Goal: Find specific page/section: Find specific page/section

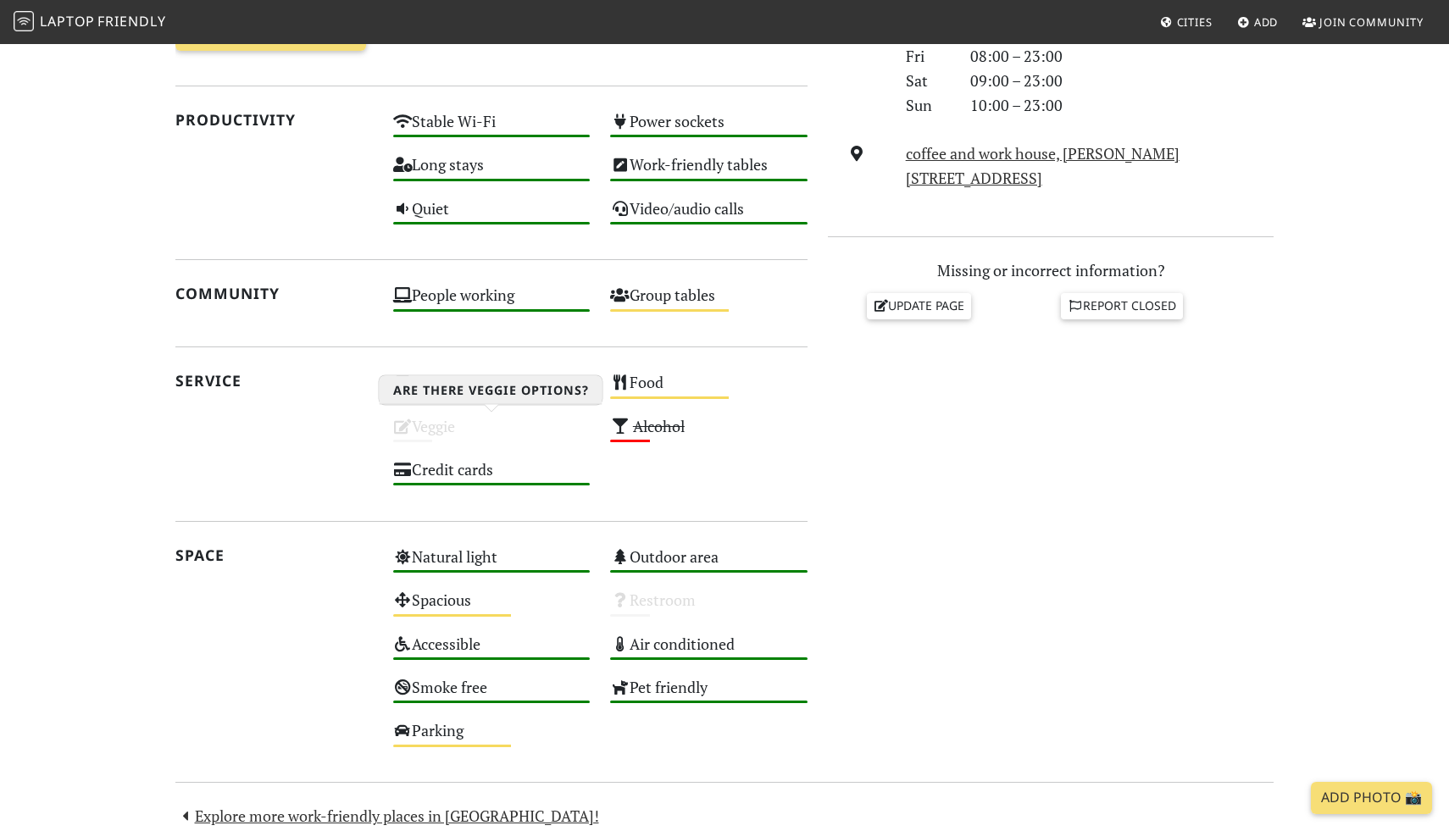
scroll to position [591, 0]
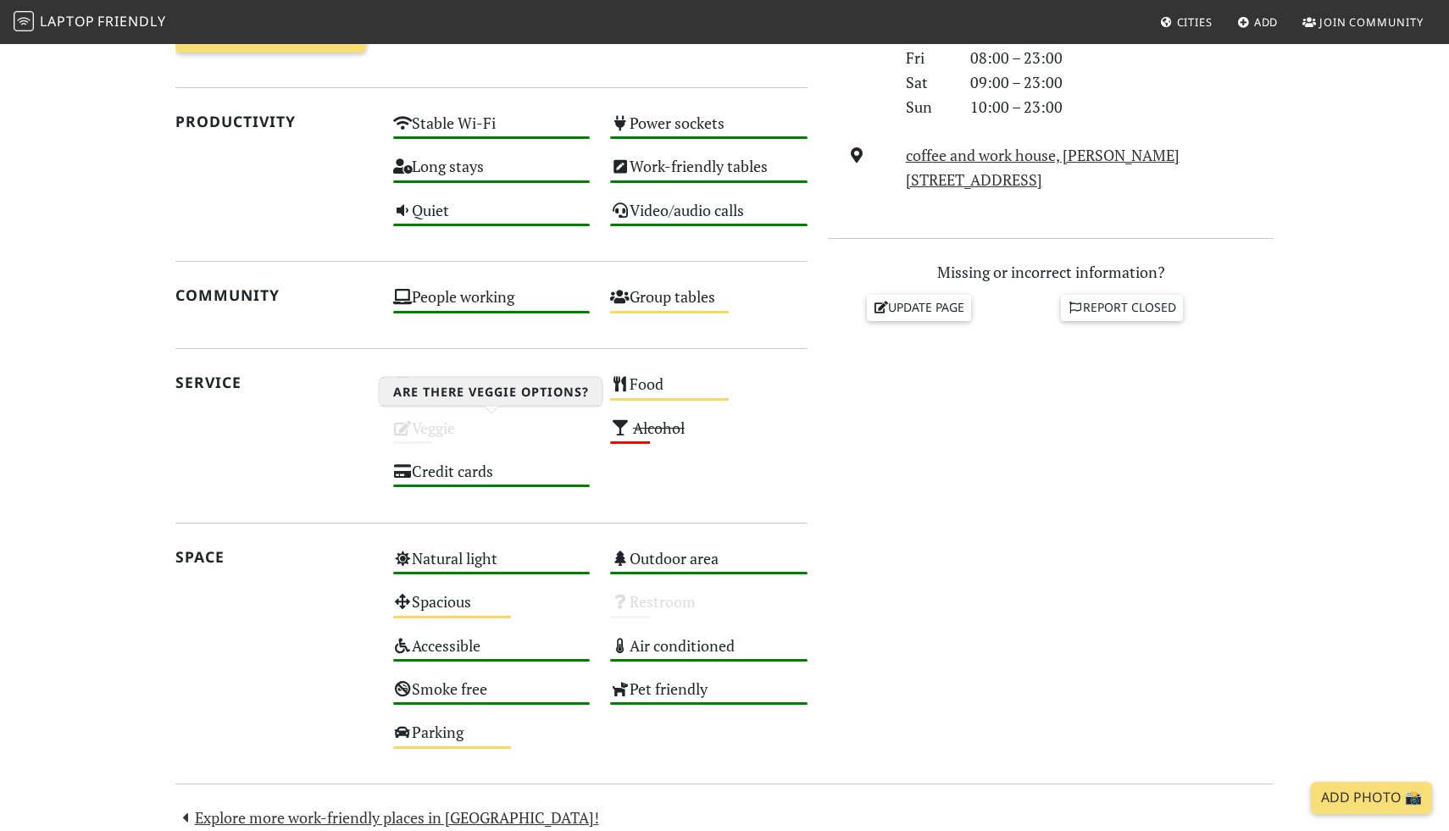
click at [446, 423] on div "Veggie Unknown" at bounding box center [492, 435] width 218 height 43
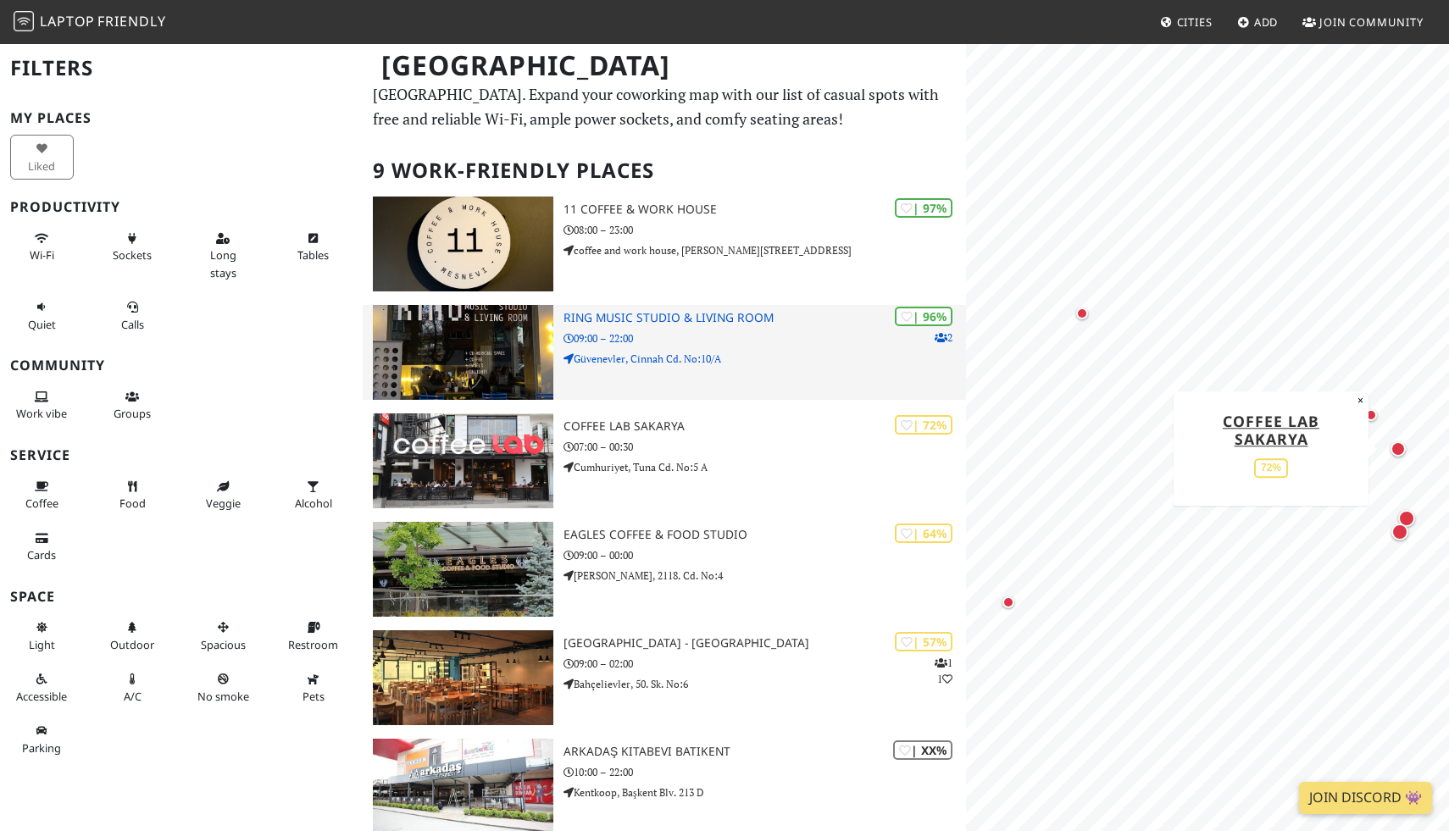
scroll to position [32, 0]
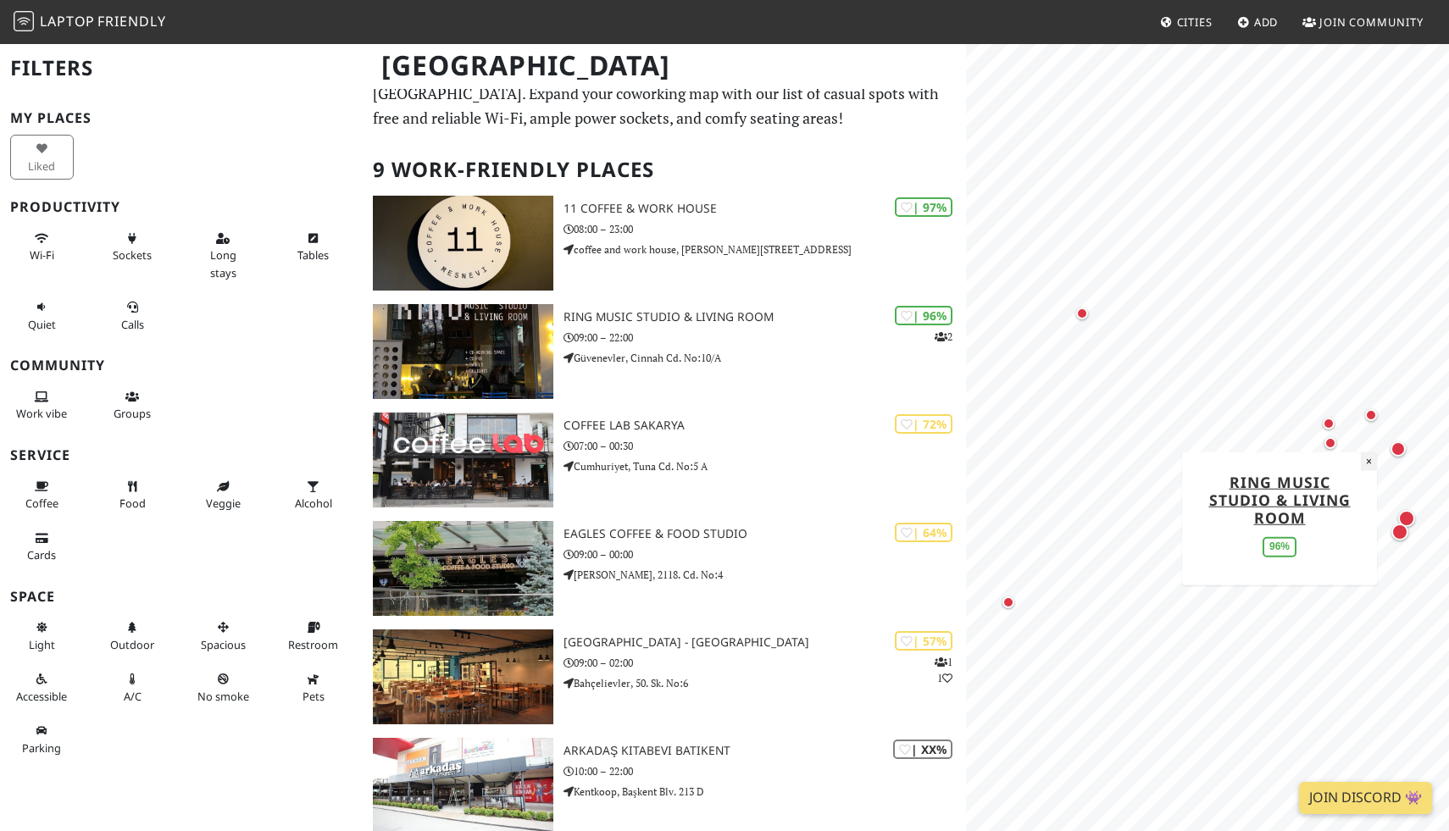
click at [1373, 465] on button "×" at bounding box center [1369, 461] width 16 height 19
